Goal: Transaction & Acquisition: Obtain resource

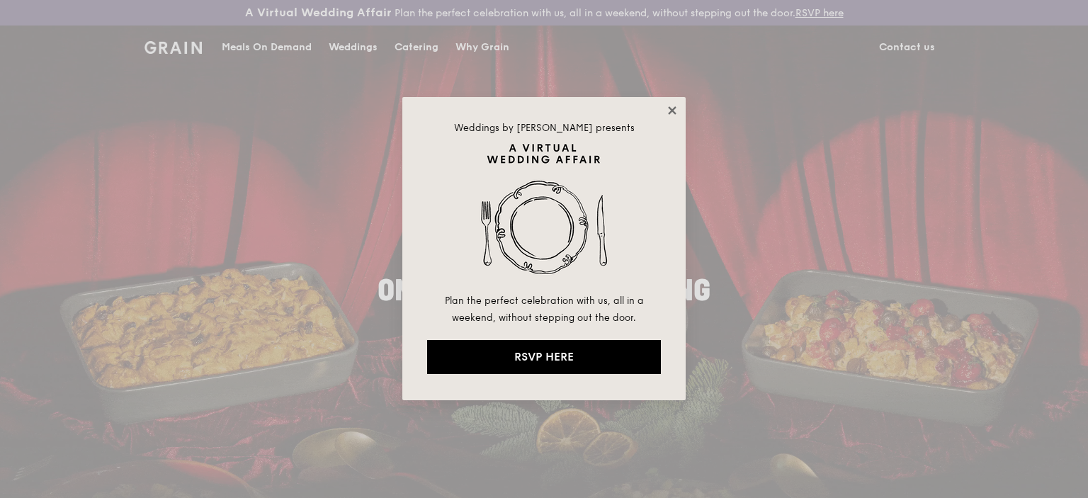
click at [674, 113] on icon at bounding box center [672, 110] width 8 height 8
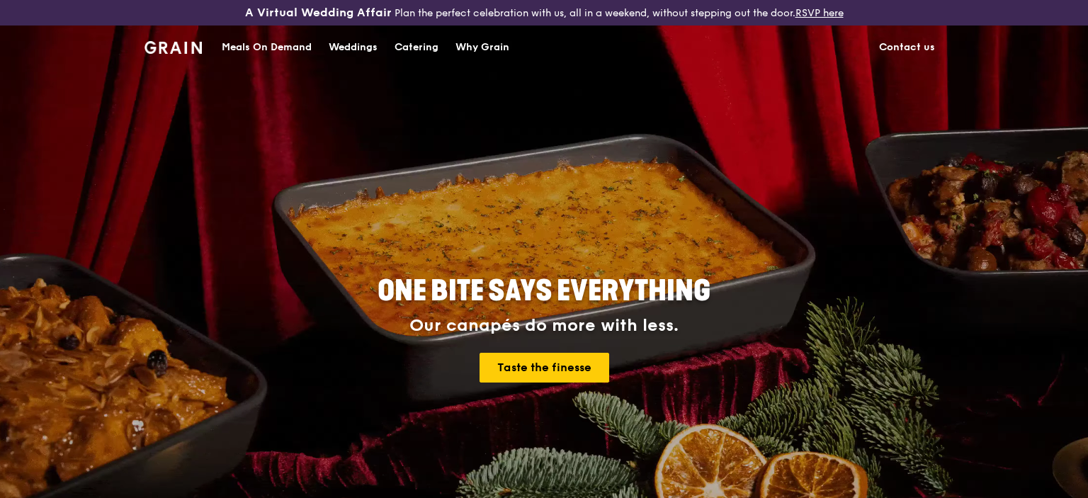
click at [421, 47] on div "Catering" at bounding box center [417, 47] width 44 height 43
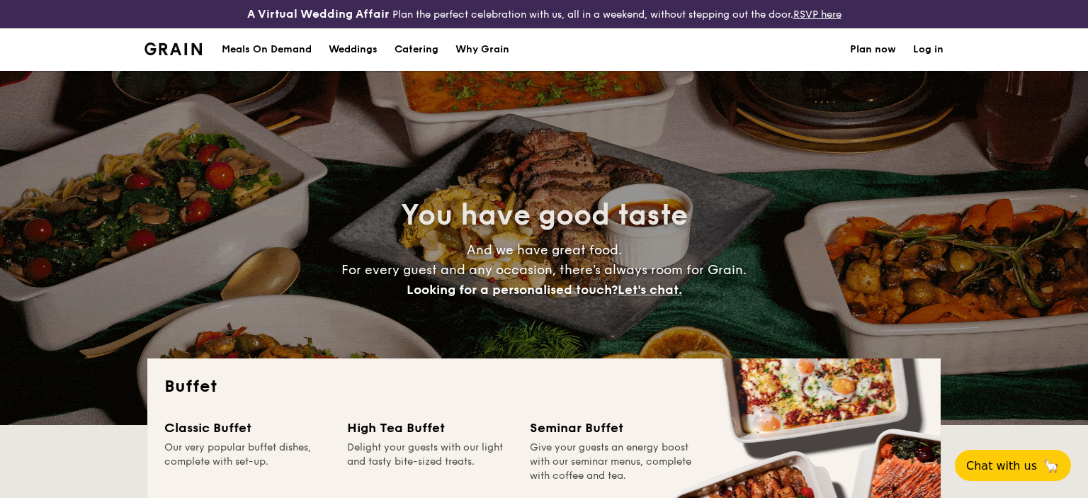
select select
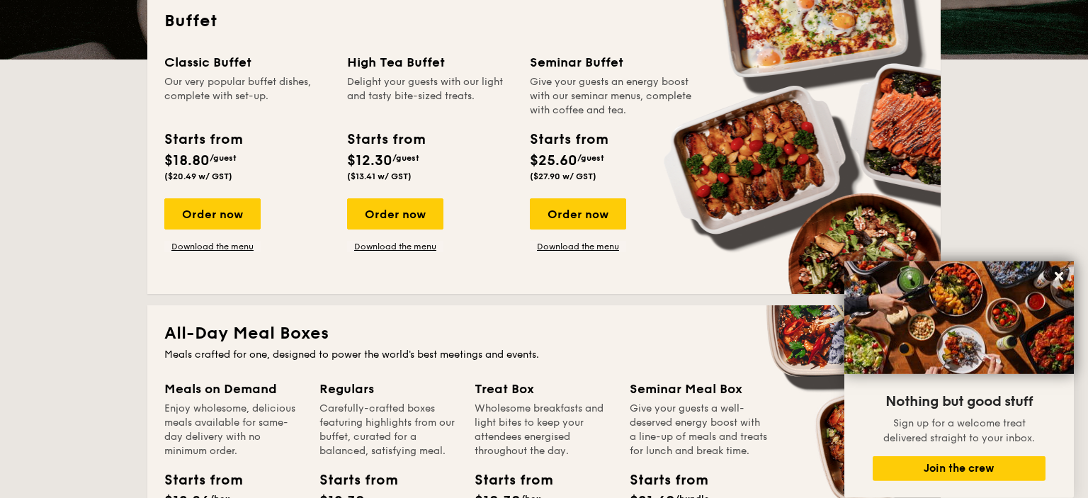
scroll to position [337, 0]
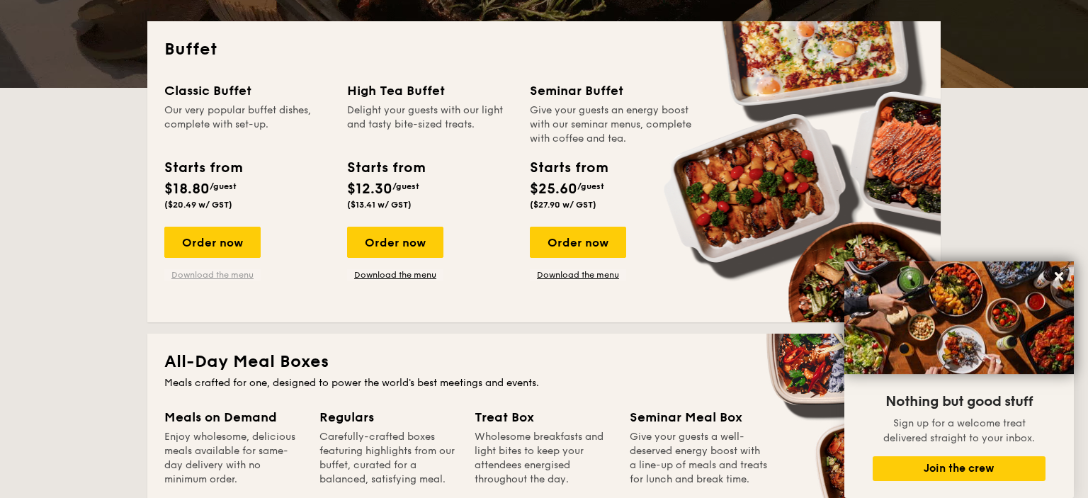
click at [230, 276] on link "Download the menu" at bounding box center [212, 274] width 96 height 11
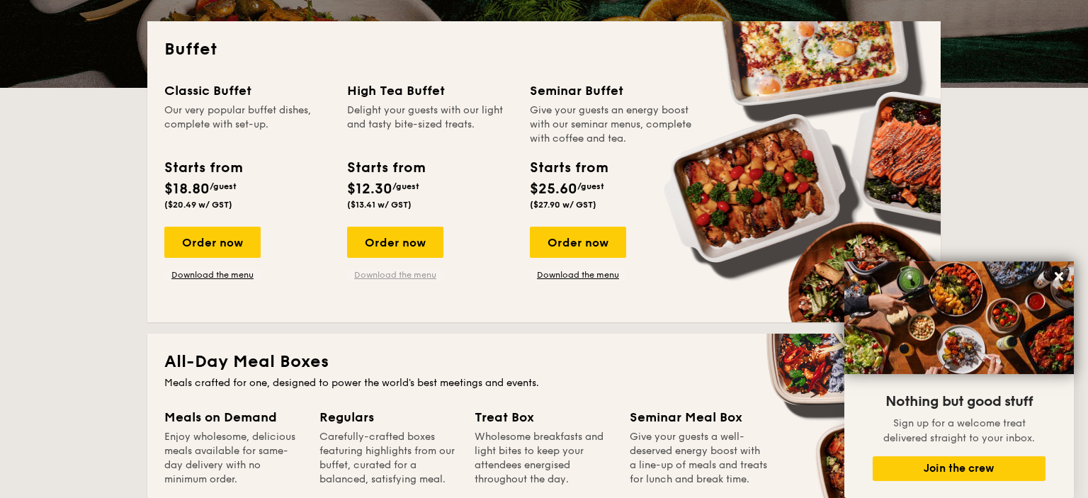
click at [397, 274] on link "Download the menu" at bounding box center [395, 274] width 96 height 11
click at [594, 278] on link "Download the menu" at bounding box center [578, 274] width 96 height 11
click at [1058, 278] on icon at bounding box center [1059, 276] width 9 height 9
